Goal: Information Seeking & Learning: Find specific fact

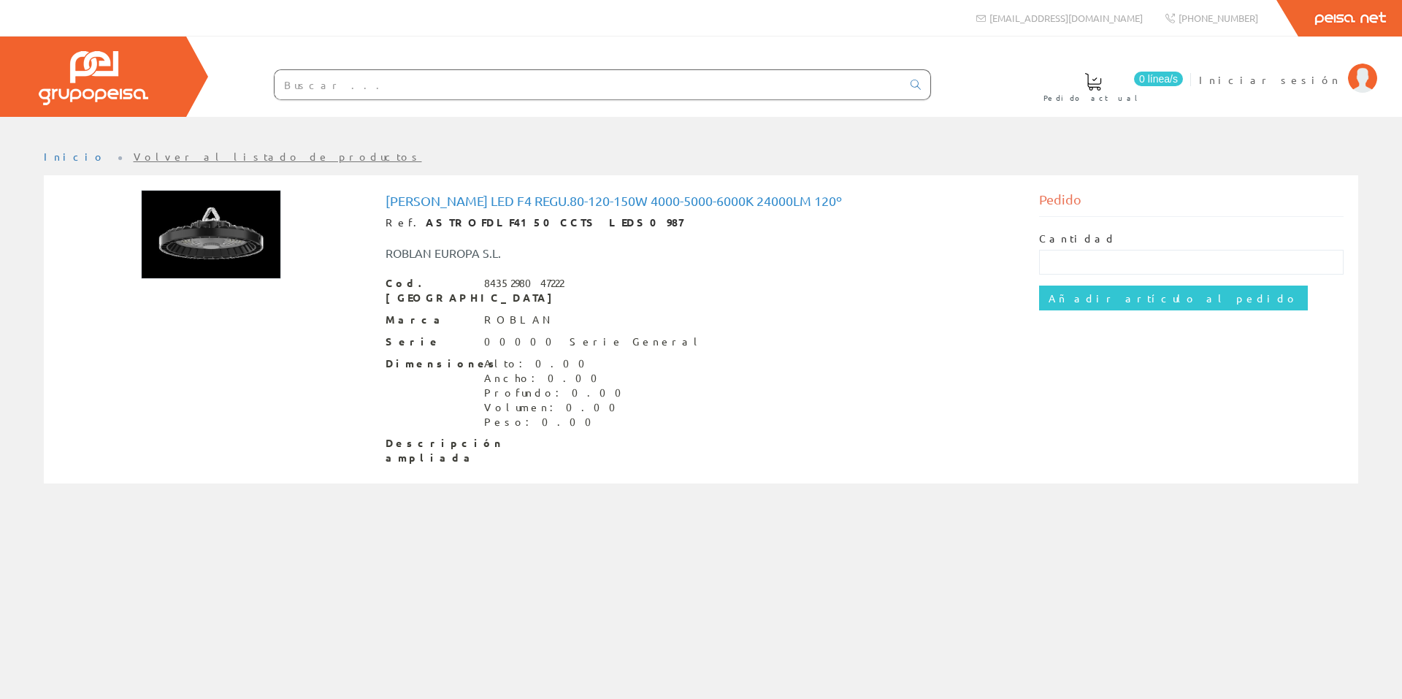
click at [319, 81] on input "text" at bounding box center [588, 84] width 627 height 29
type input "placa"
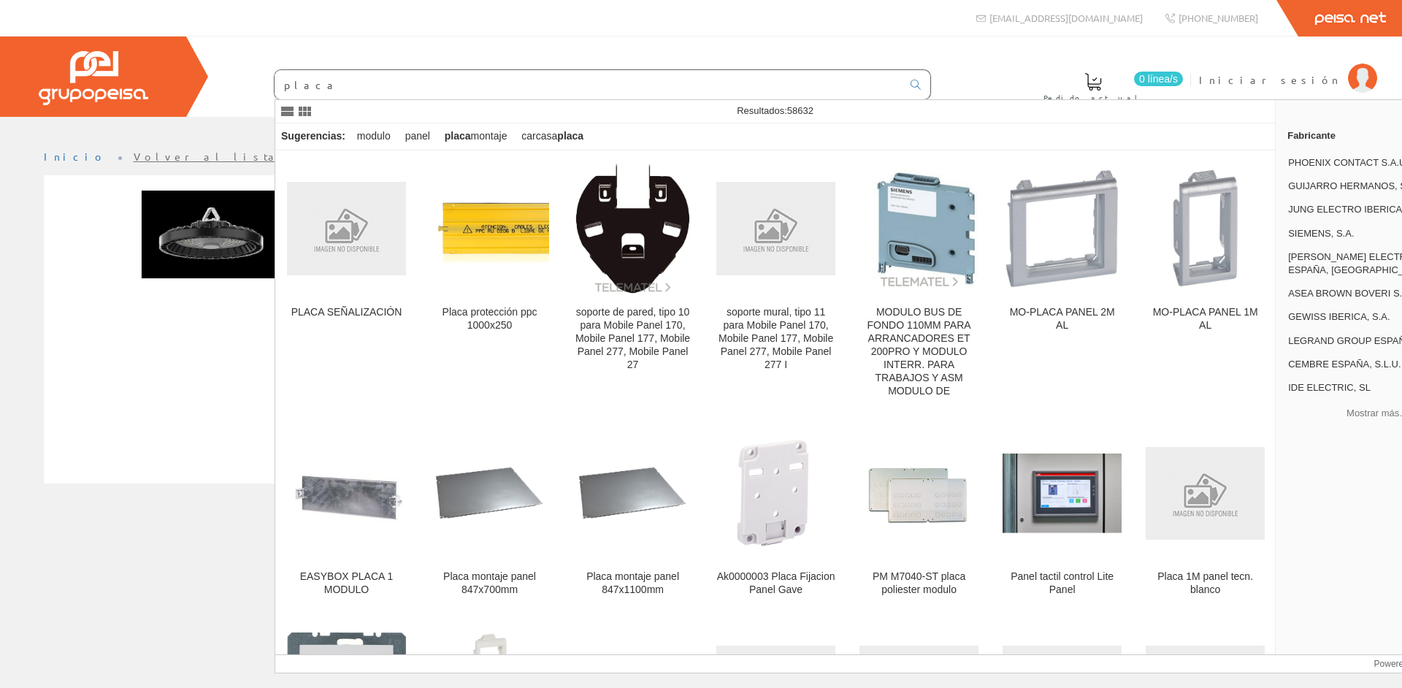
click at [348, 88] on input "placa" at bounding box center [588, 84] width 627 height 29
click at [233, 88] on form at bounding box center [573, 84] width 716 height 31
click at [994, 81] on div "0 línea/s Pedido actual Iniciar sesión" at bounding box center [701, 77] width 1402 height 80
click at [180, 397] on div "Campana led F4 regu.80-120-150W 4000-5000-6000K 24000lm 120º Ref. ASTROFDLF4150…" at bounding box center [700, 331] width 1307 height 283
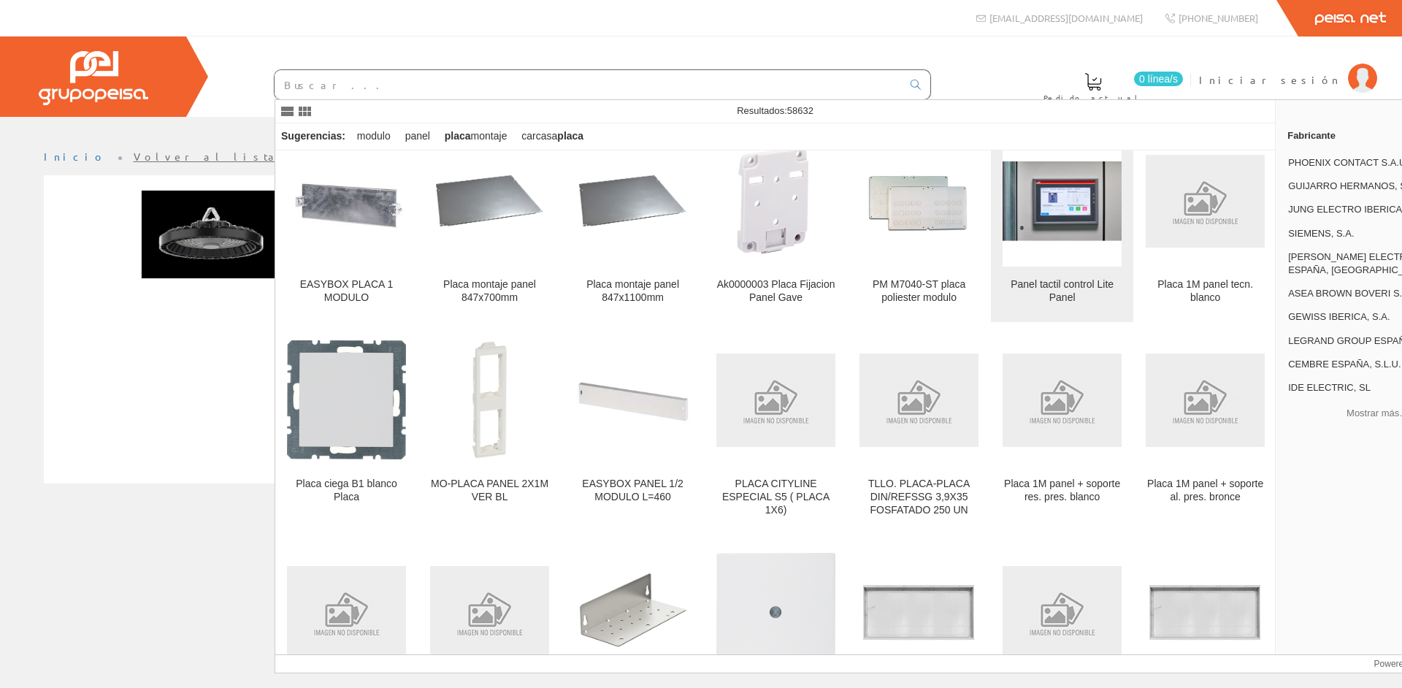
scroll to position [365, 0]
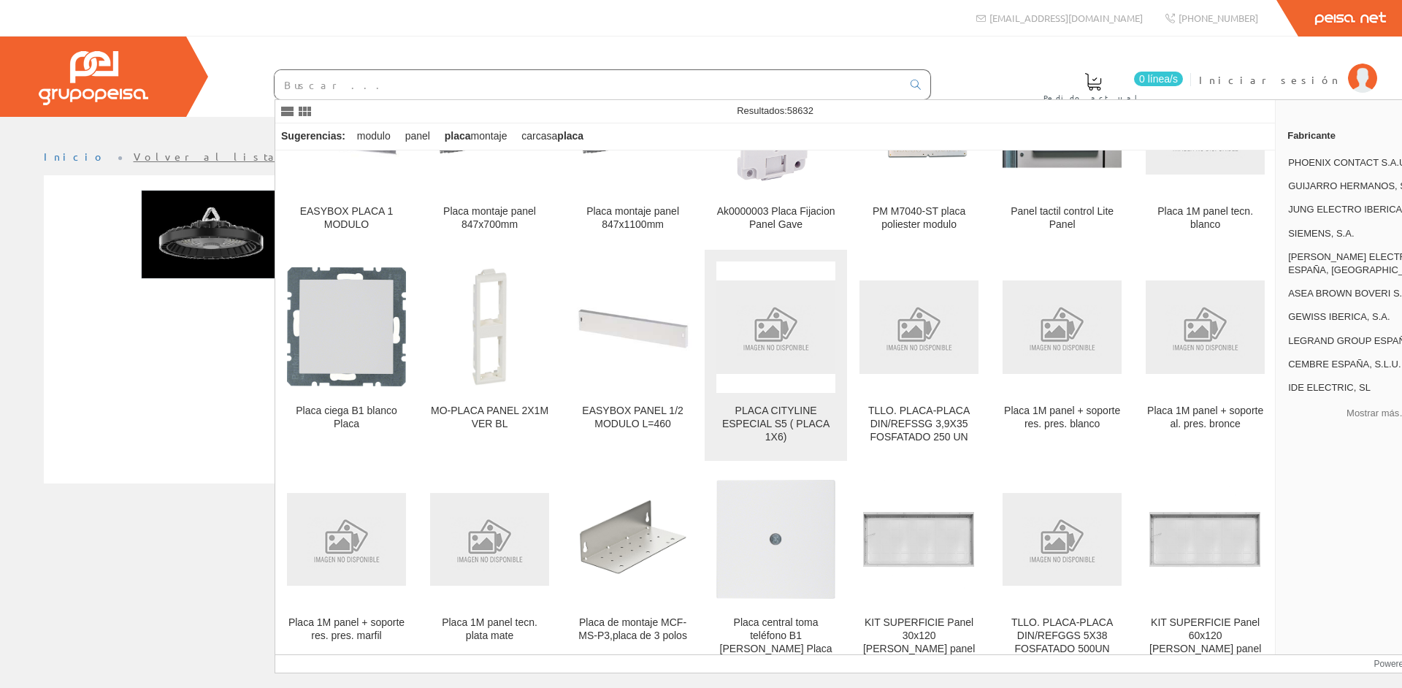
click at [781, 367] on img at bounding box center [775, 326] width 119 height 93
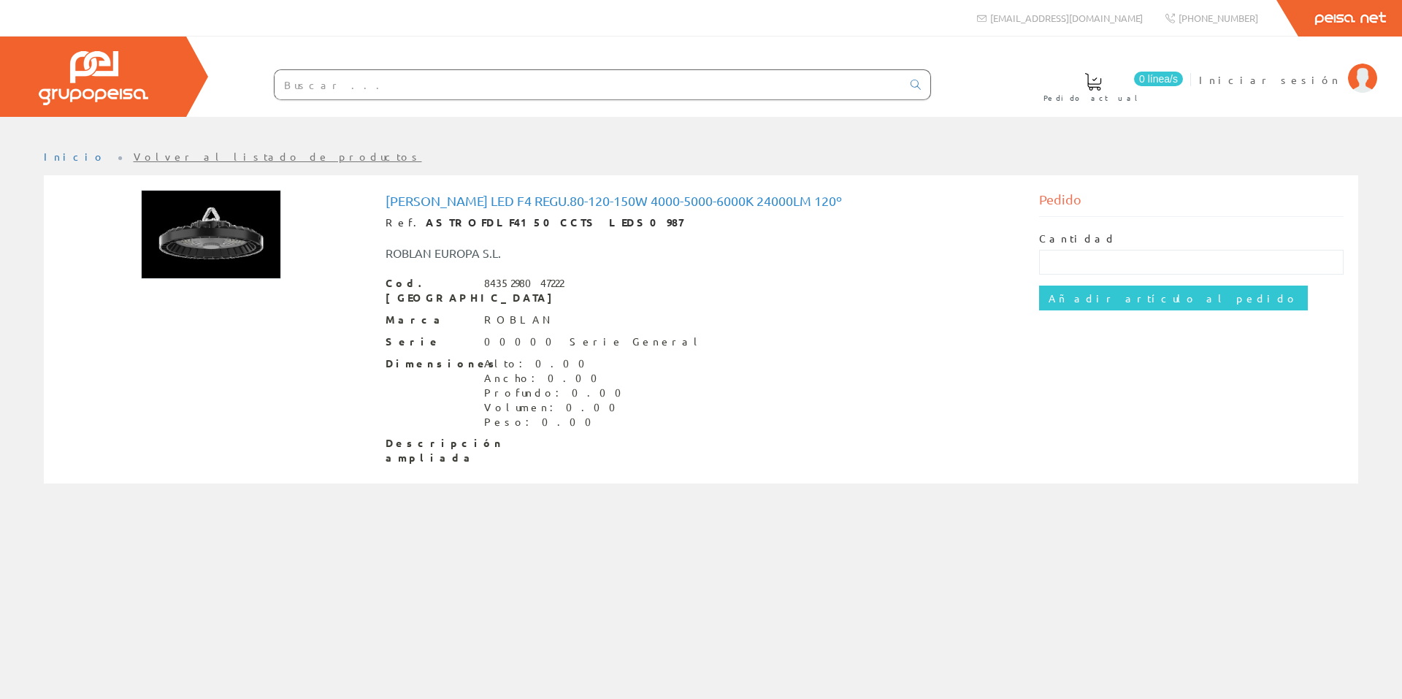
click at [343, 83] on input "text" at bounding box center [588, 84] width 627 height 29
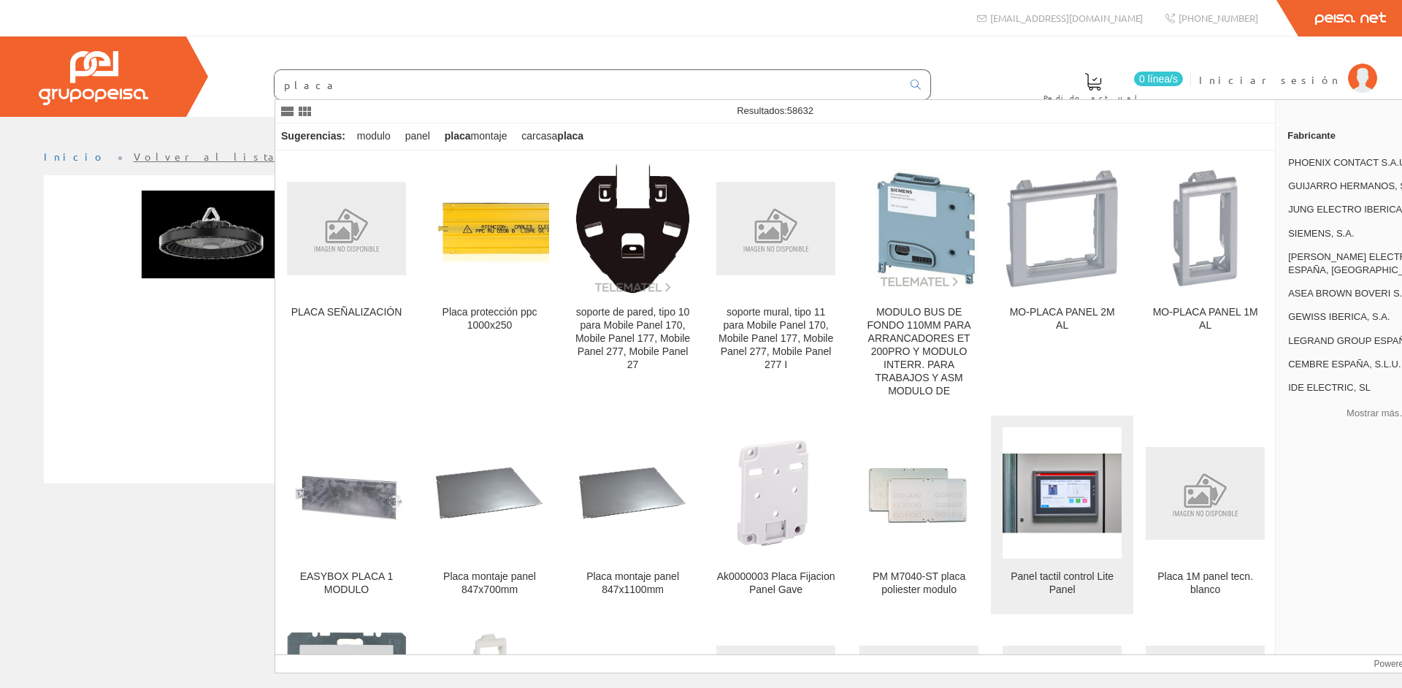
type input "placa"
click at [1063, 507] on img at bounding box center [1062, 493] width 119 height 119
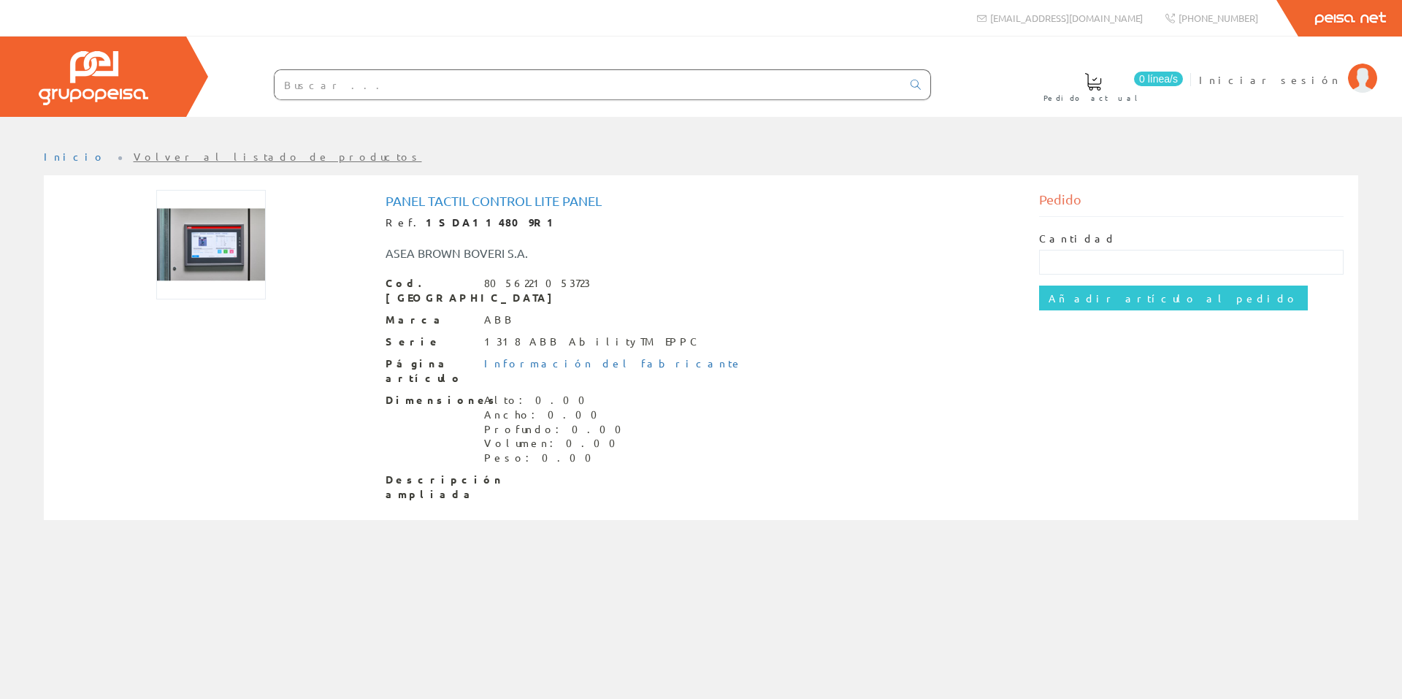
click at [340, 83] on input "text" at bounding box center [588, 84] width 627 height 29
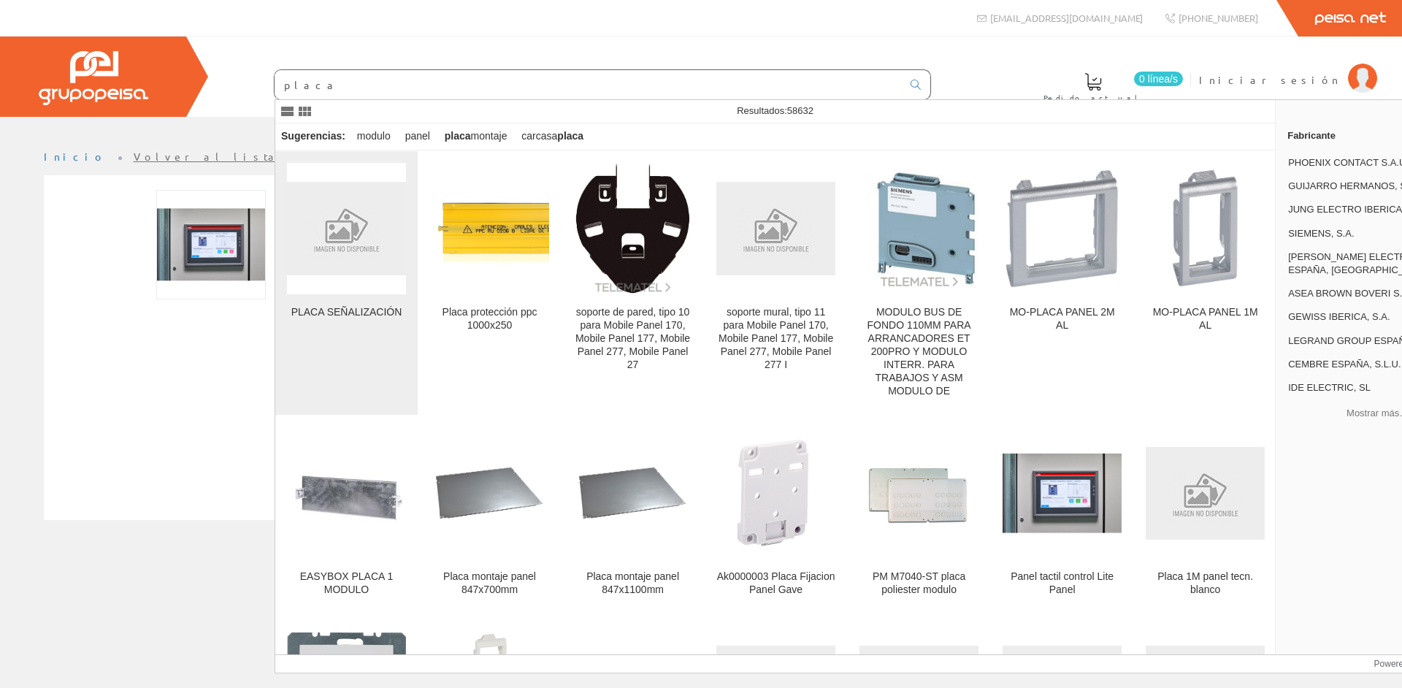
type input "placa"
click at [399, 260] on img at bounding box center [346, 228] width 119 height 93
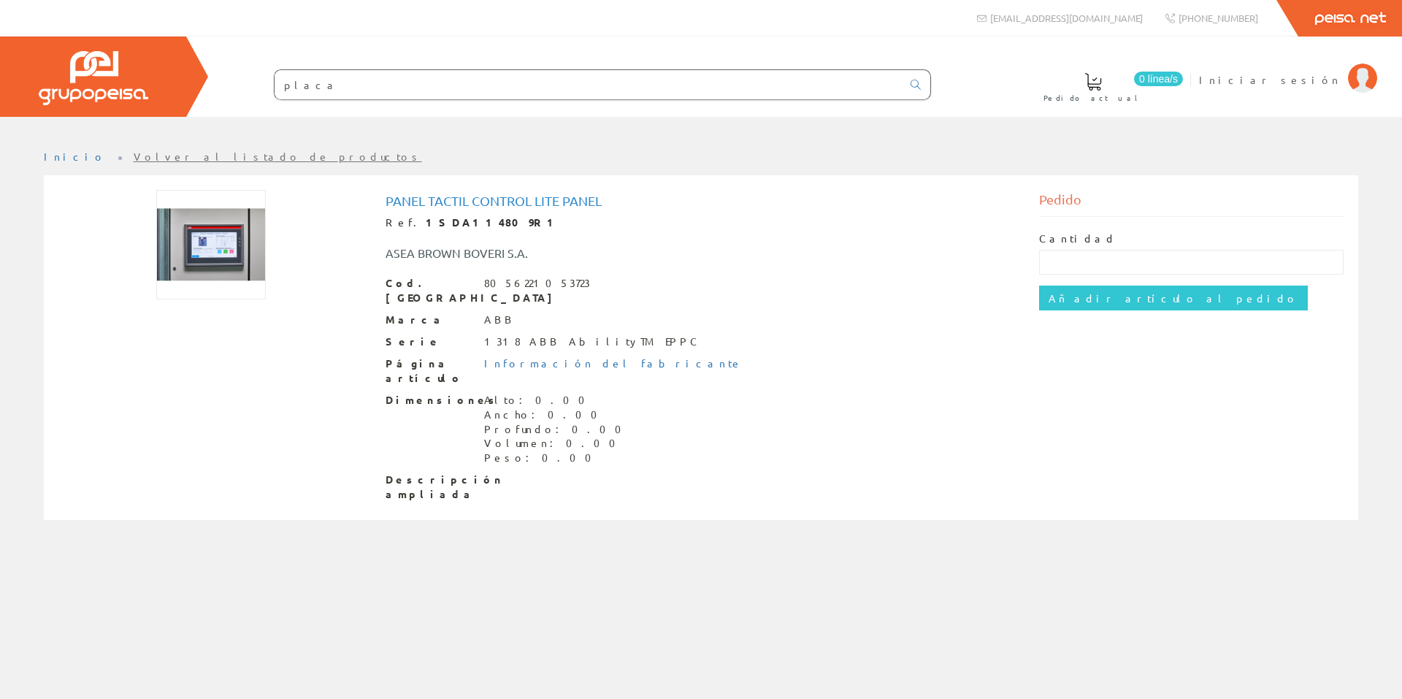
click at [367, 84] on input "placa" at bounding box center [588, 84] width 627 height 29
type input "placa guijarro"
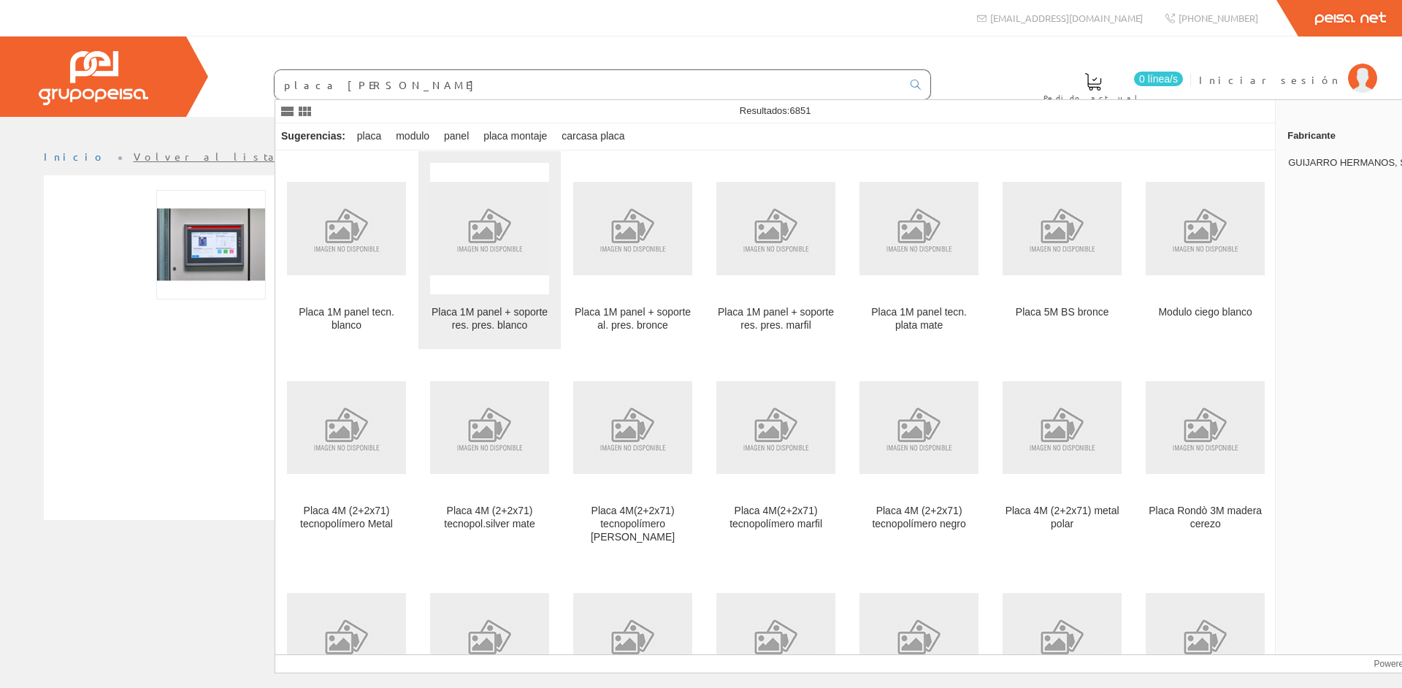
click at [516, 220] on img at bounding box center [489, 228] width 119 height 93
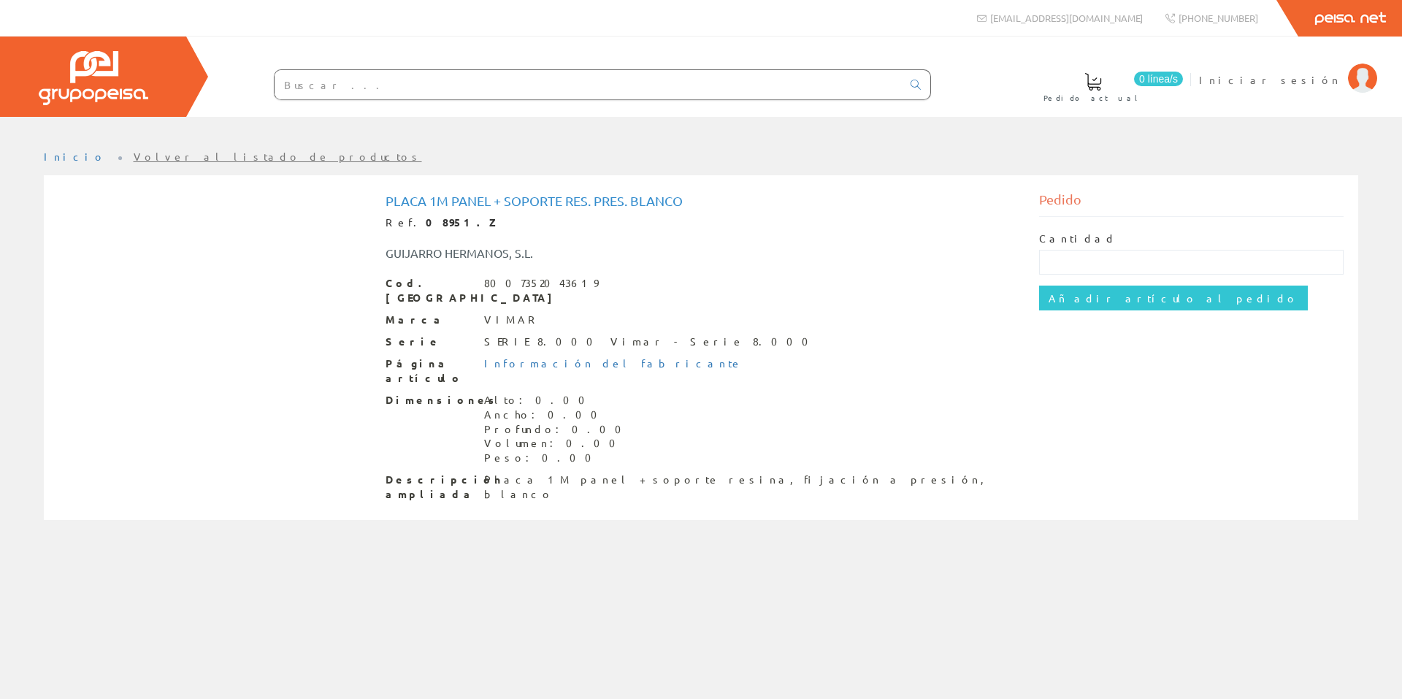
click at [123, 280] on div "Placa 1M panel + soporte res. pres. blanco Ref. 08951.[PERSON_NAME] HERMANOS, S…" at bounding box center [700, 349] width 1307 height 319
